Goal: Task Accomplishment & Management: Manage account settings

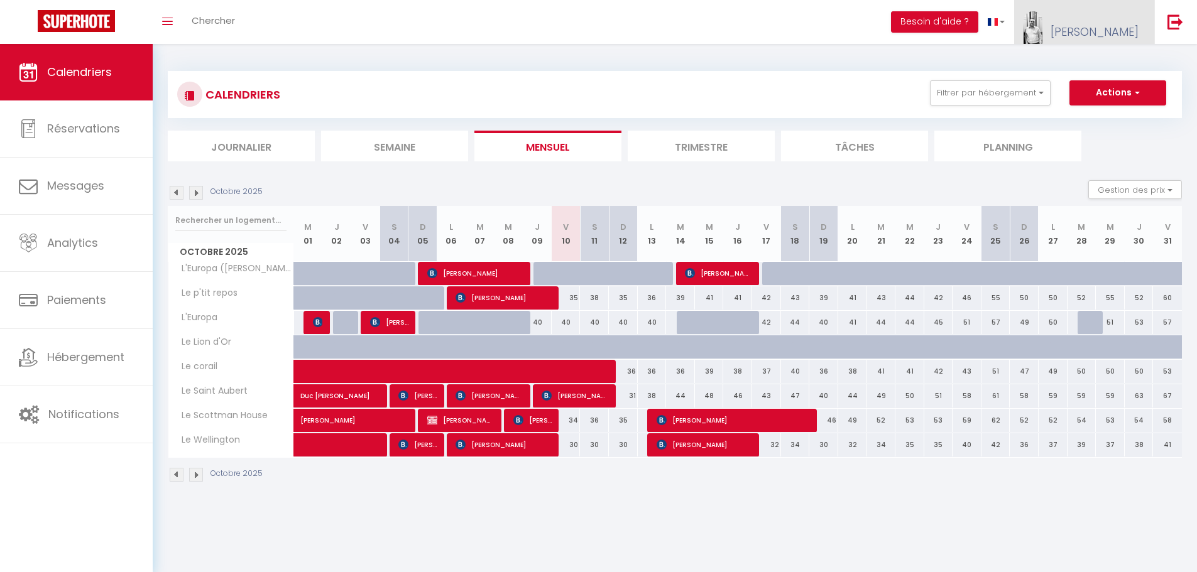
click at [1115, 23] on link "[PERSON_NAME]" at bounding box center [1084, 22] width 140 height 44
click at [1109, 82] on link "Équipe" at bounding box center [1103, 85] width 93 height 21
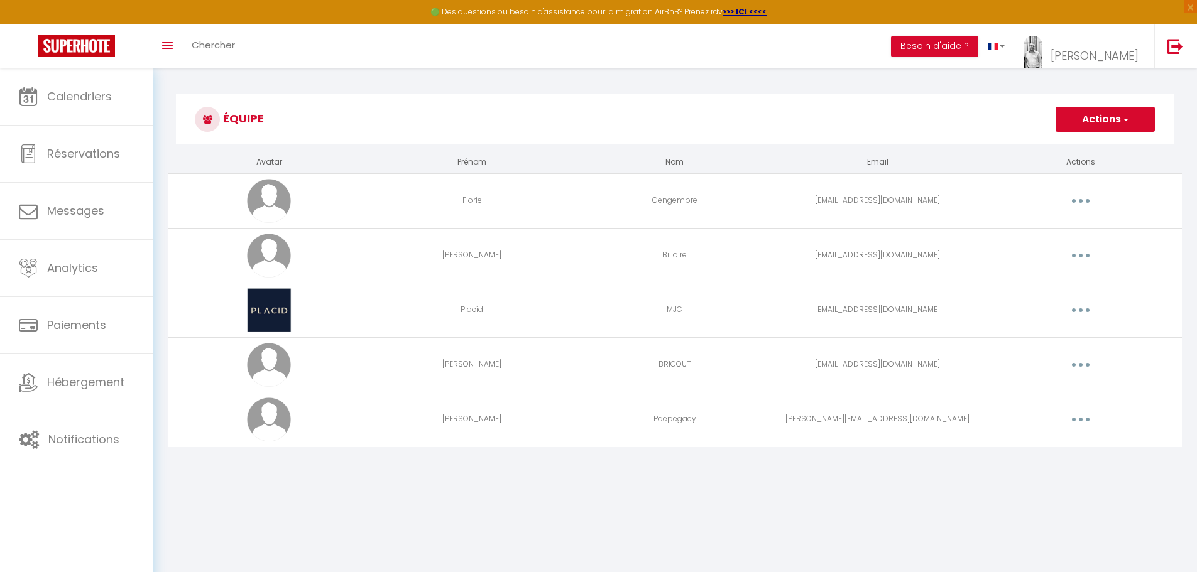
click at [1083, 312] on button "button" at bounding box center [1080, 310] width 35 height 20
click at [1059, 340] on link "Editer" at bounding box center [1047, 339] width 93 height 21
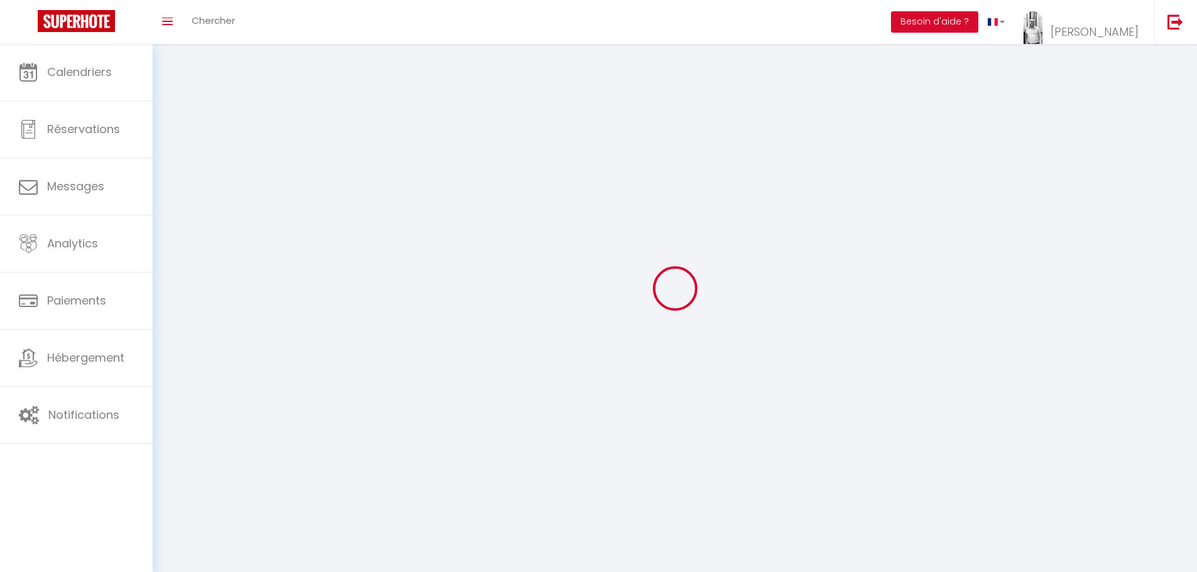
type input "Placid"
type input "MJC"
type input "[EMAIL_ADDRESS][DOMAIN_NAME]"
type textarea "[URL][DOMAIN_NAME]"
checkbox input "true"
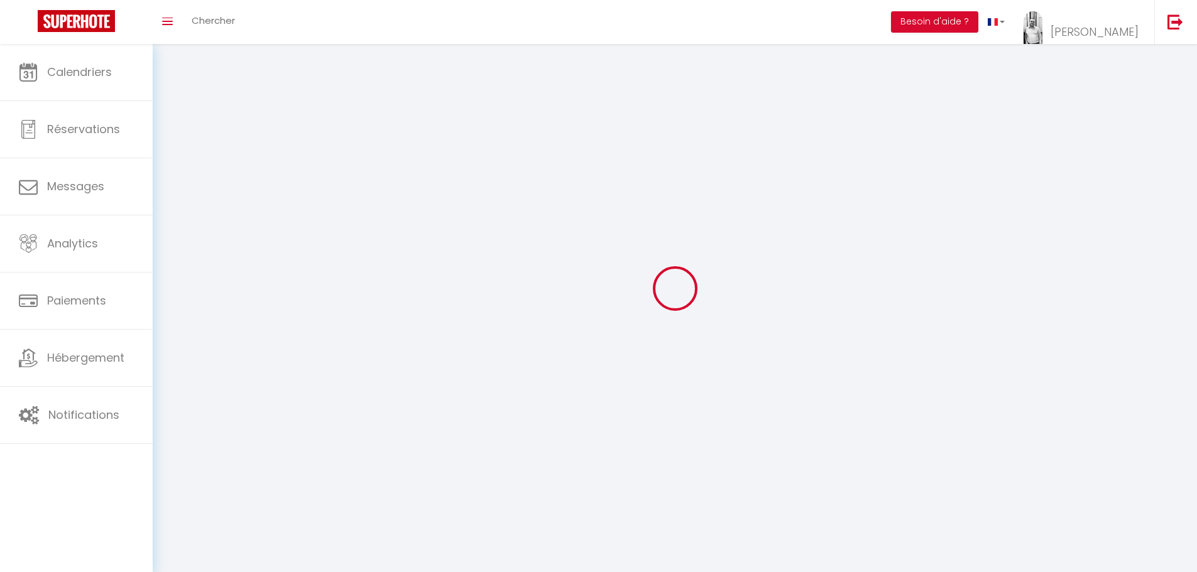
checkbox input "true"
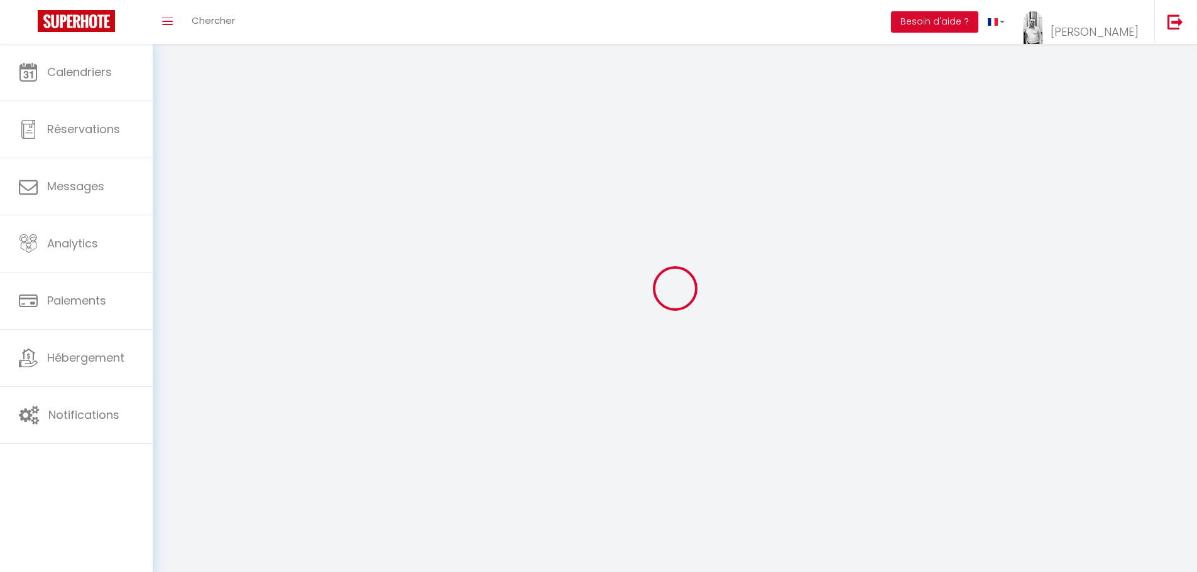
checkbox input "true"
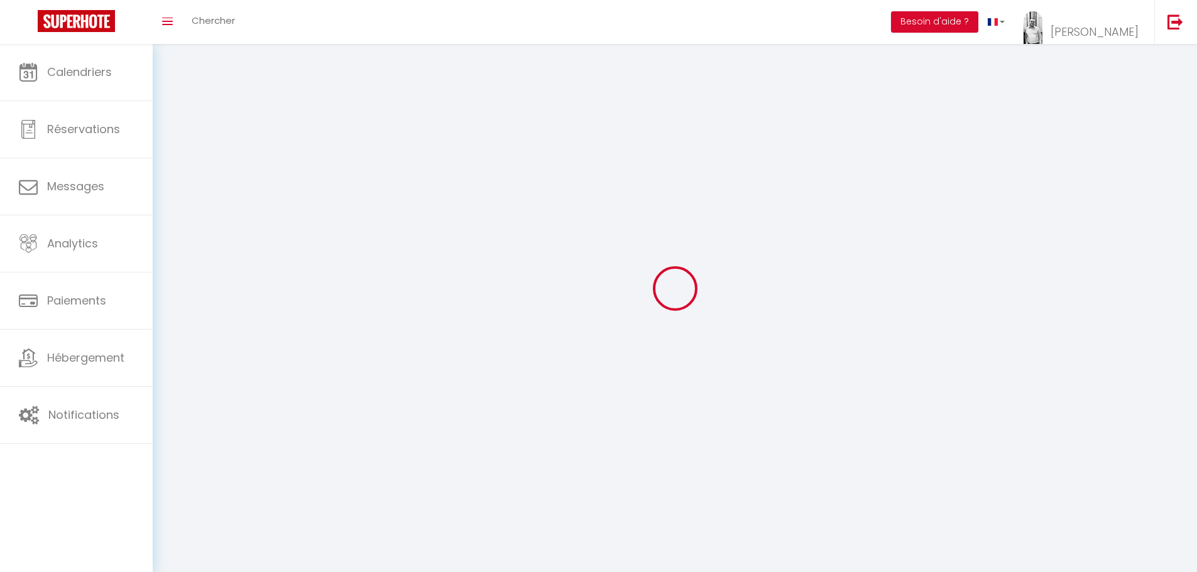
checkbox input "true"
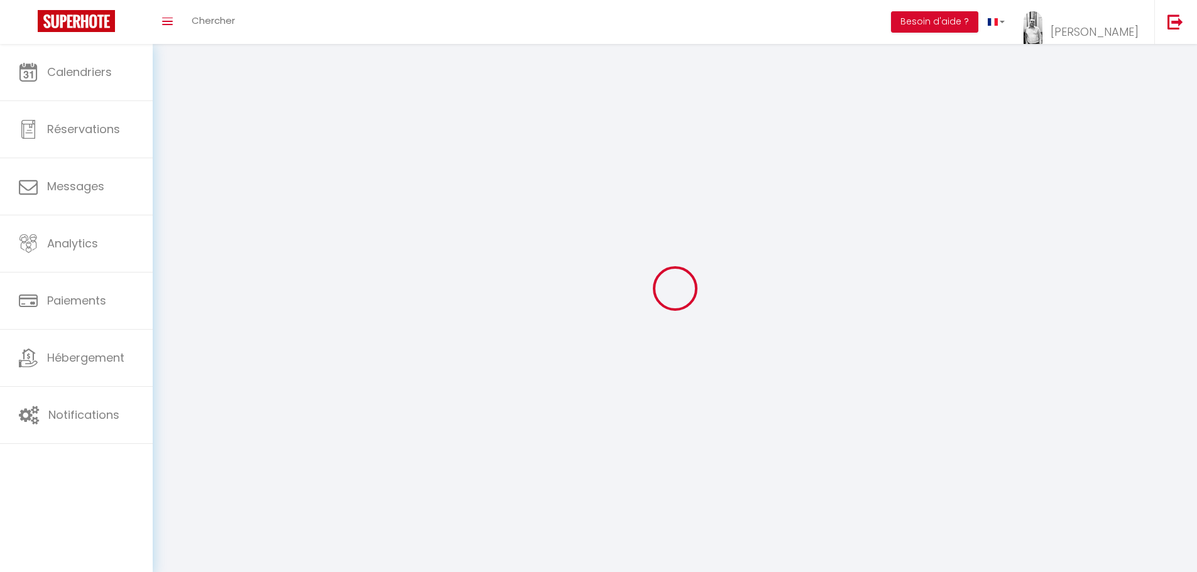
checkbox input "true"
select select
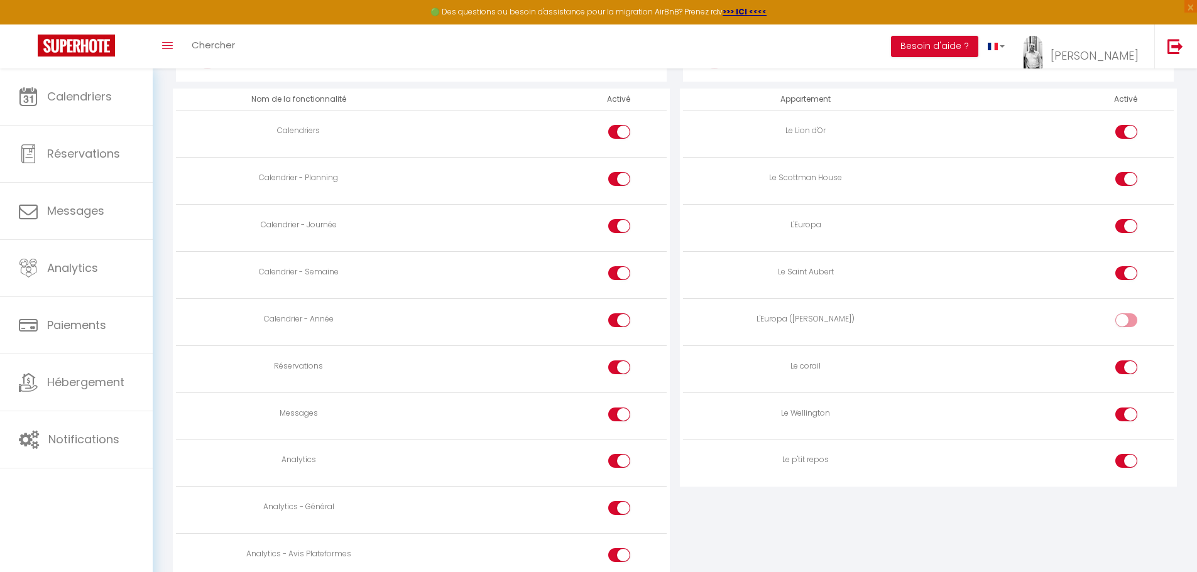
scroll to position [691, 0]
click at [1123, 132] on div at bounding box center [1126, 131] width 22 height 14
click at [1126, 132] on input "checkbox" at bounding box center [1137, 133] width 22 height 19
checkbox input "false"
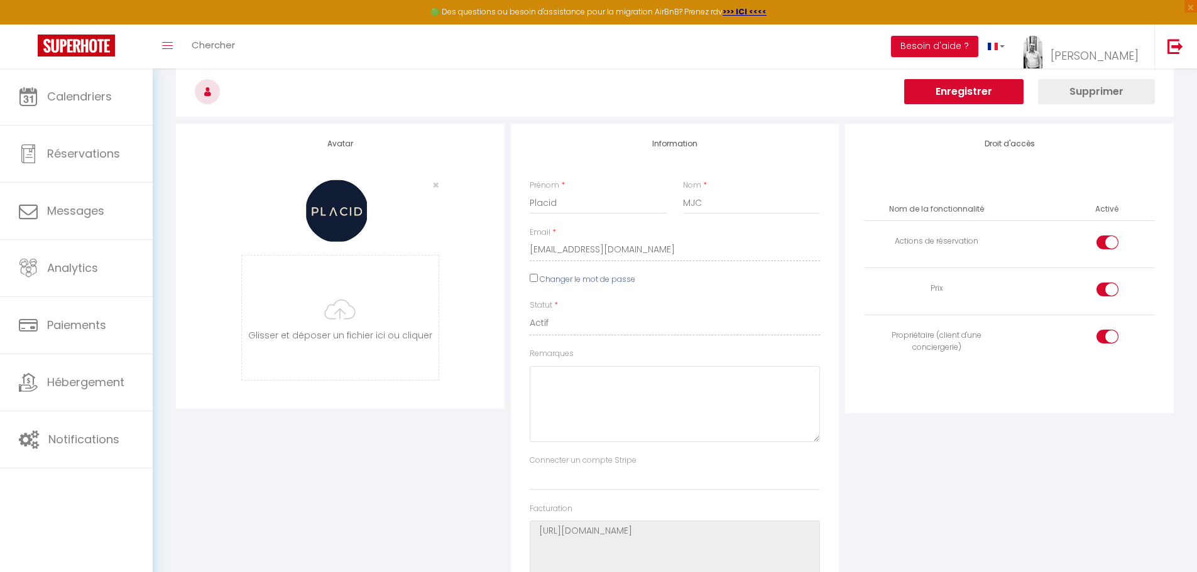
scroll to position [0, 0]
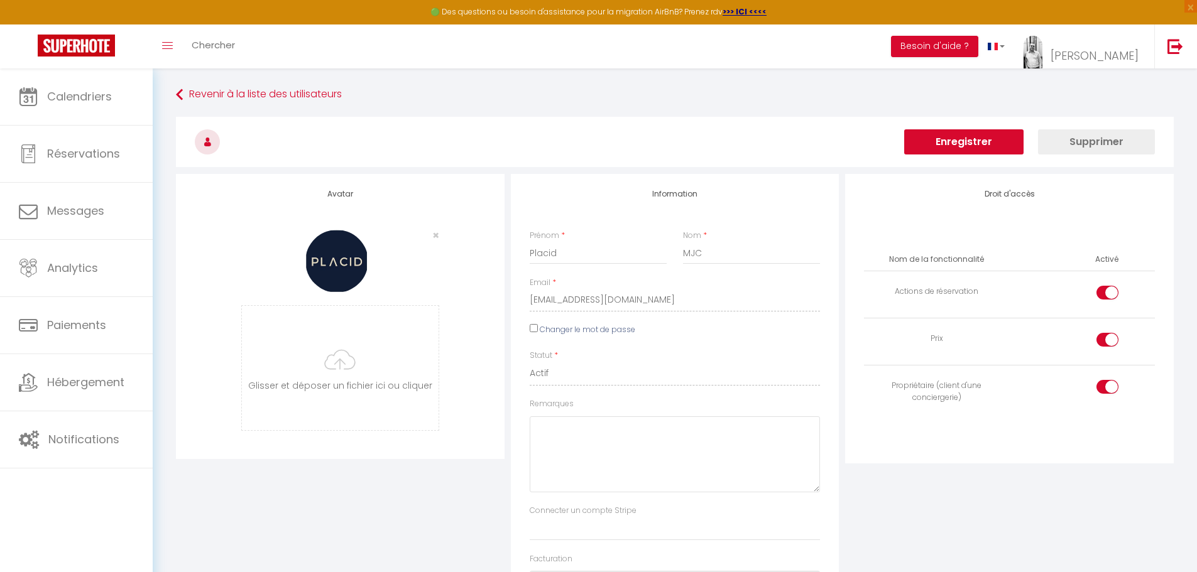
click at [964, 143] on button "Enregistrer" at bounding box center [963, 141] width 119 height 25
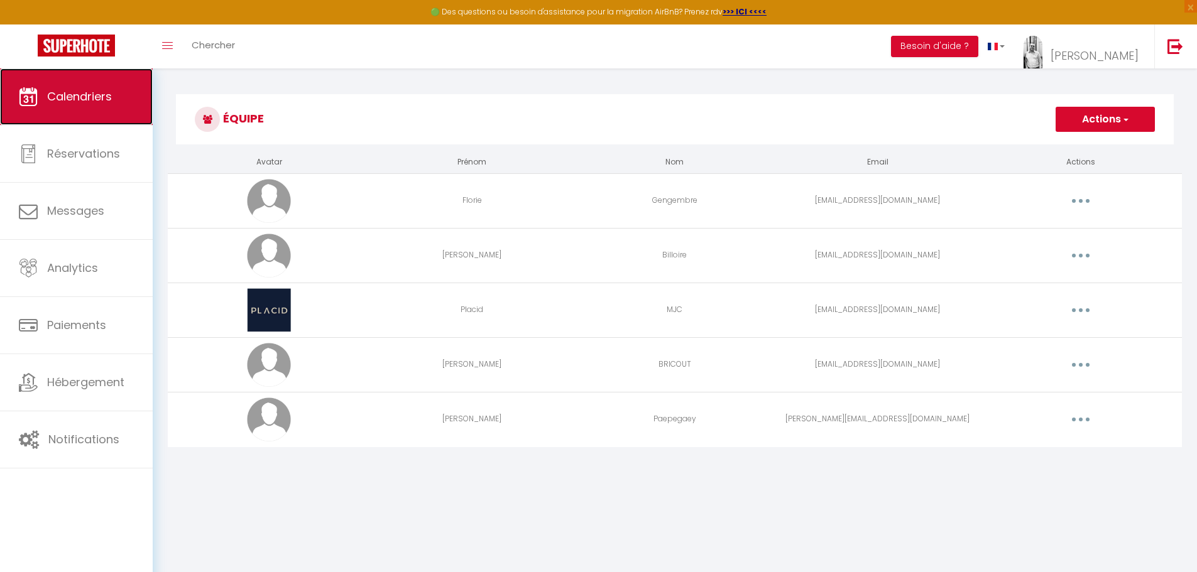
click at [91, 85] on link "Calendriers" at bounding box center [76, 96] width 153 height 57
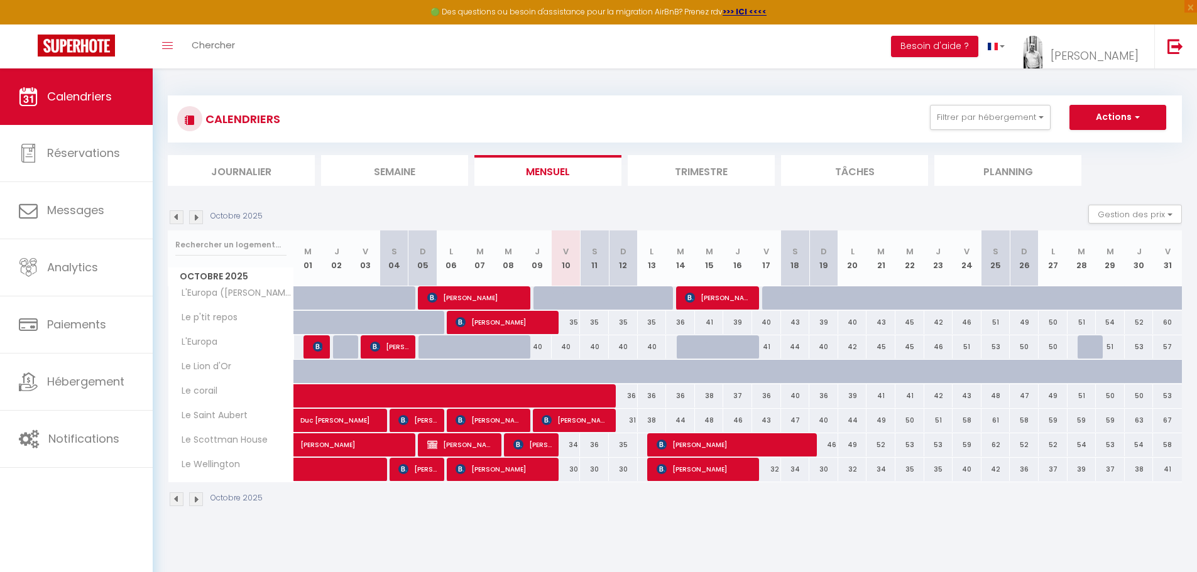
click at [196, 217] on img at bounding box center [196, 217] width 14 height 14
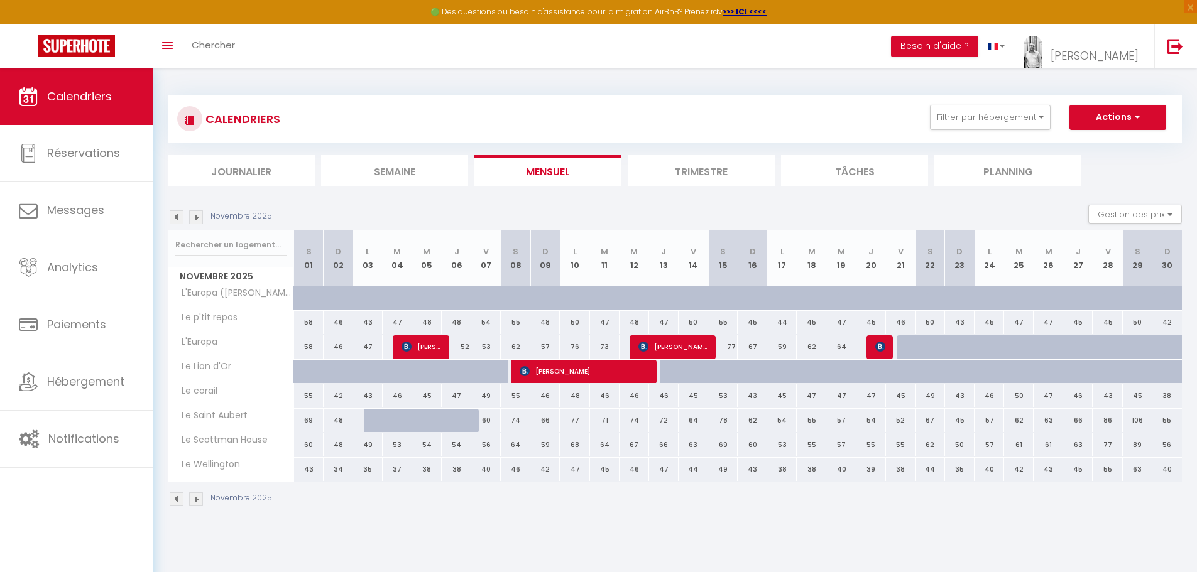
click at [373, 416] on div at bounding box center [379, 421] width 30 height 24
type input "51"
type input "Lun 03 Novembre 2025"
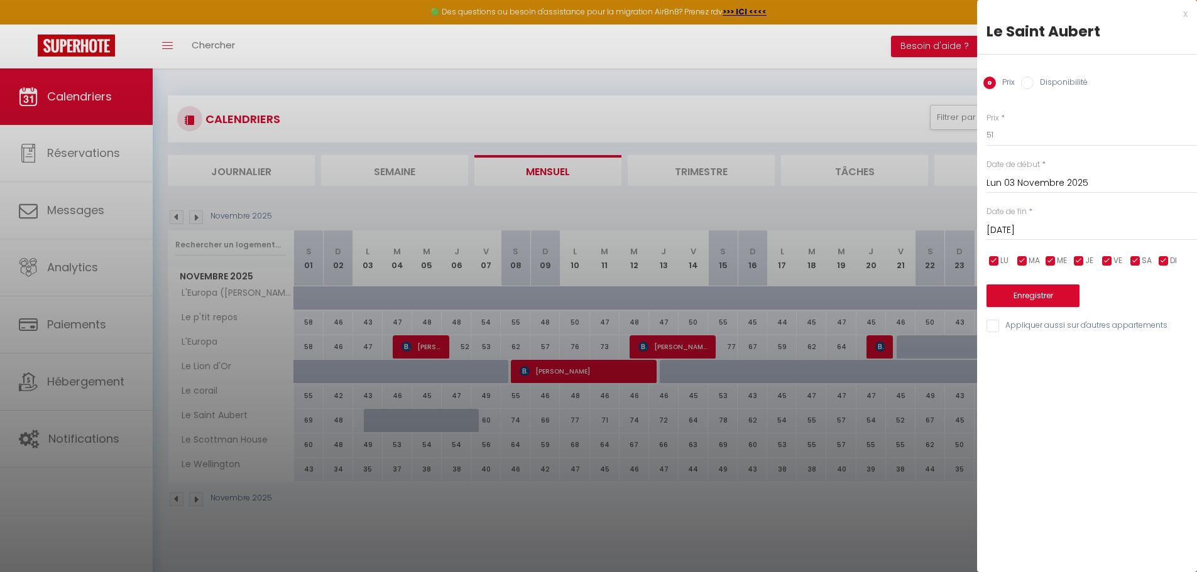
click at [1032, 231] on input "[DATE]" at bounding box center [1091, 230] width 210 height 16
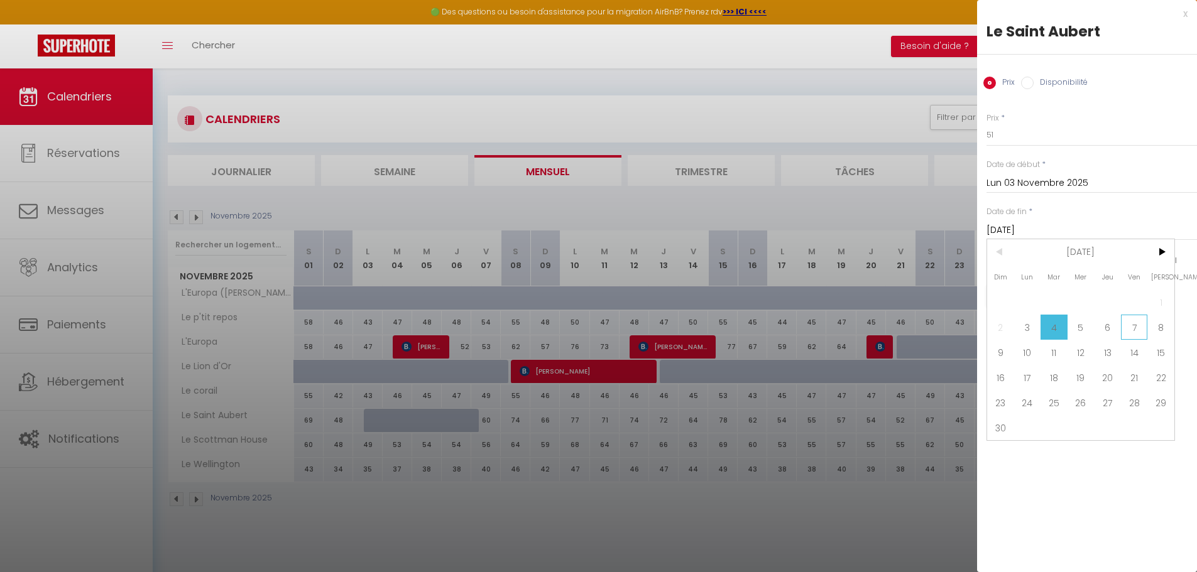
click at [1133, 329] on span "7" at bounding box center [1134, 327] width 27 height 25
type input "Ven 07 Novembre 2025"
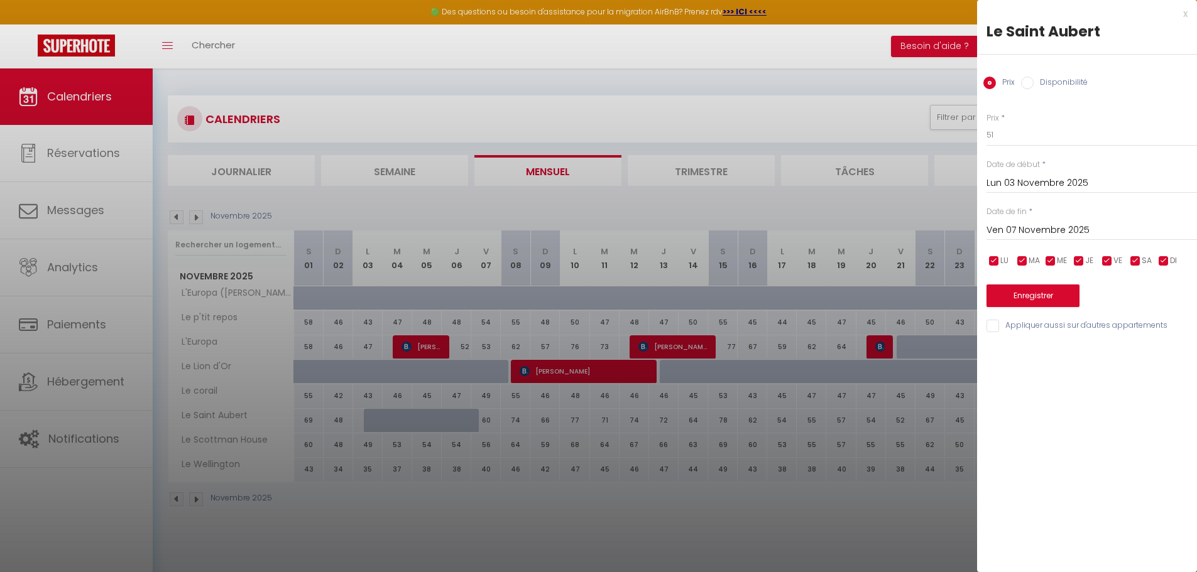
click at [1035, 82] on label "Disponibilité" at bounding box center [1060, 84] width 54 height 14
click at [1033, 82] on input "Disponibilité" at bounding box center [1027, 83] width 13 height 13
radio input "true"
radio input "false"
click at [1038, 300] on button "Enregistrer" at bounding box center [1032, 297] width 93 height 23
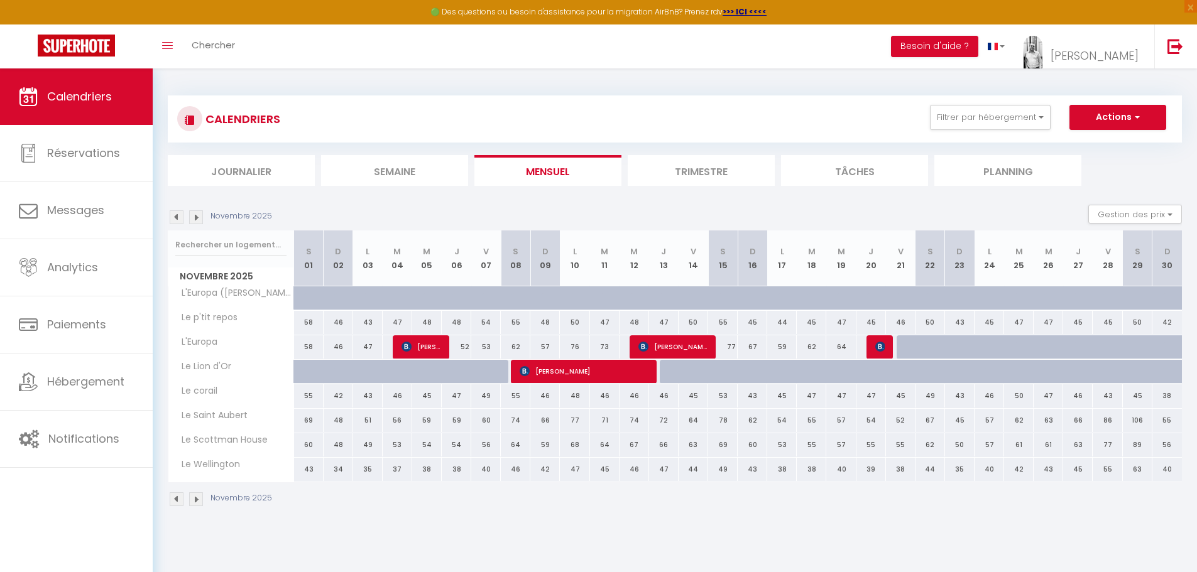
click at [176, 501] on img at bounding box center [177, 500] width 14 height 14
